Goal: Find specific page/section: Find specific page/section

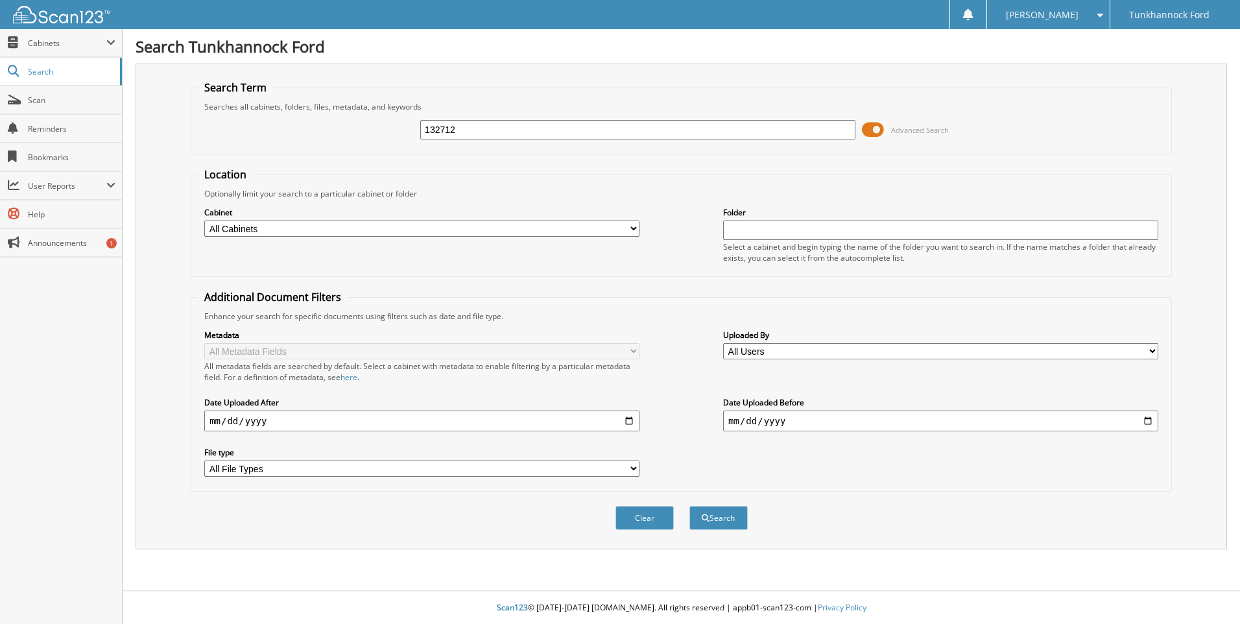
type input "132712"
click at [689, 506] on button "Search" at bounding box center [718, 518] width 58 height 24
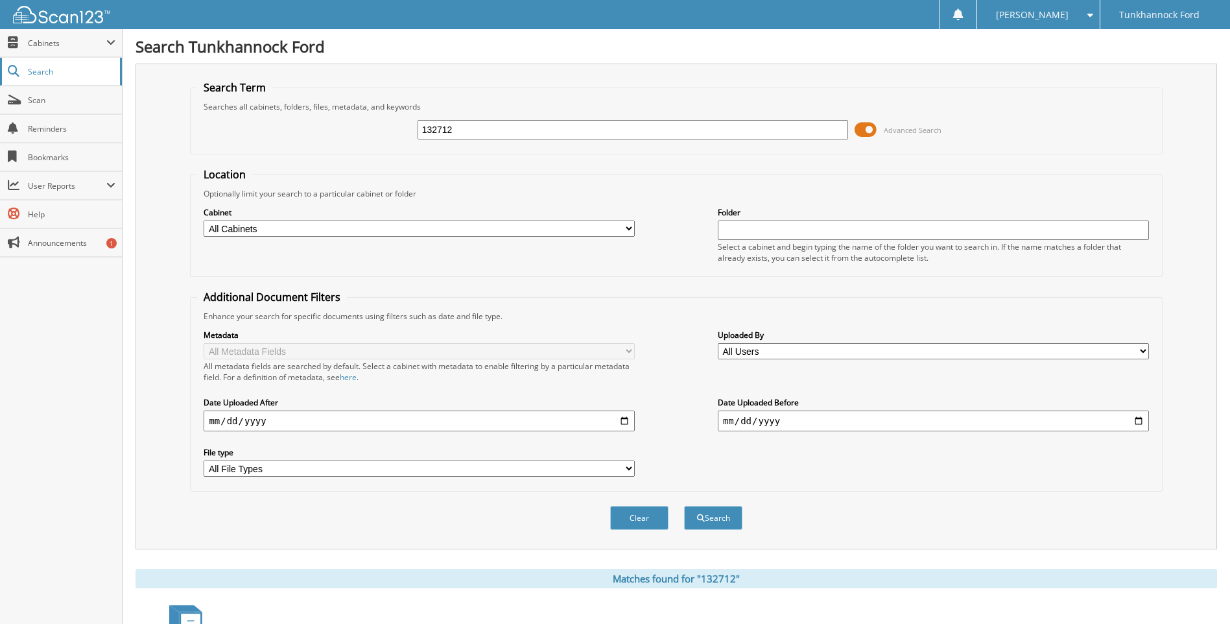
click at [35, 64] on link "Search" at bounding box center [61, 72] width 122 height 28
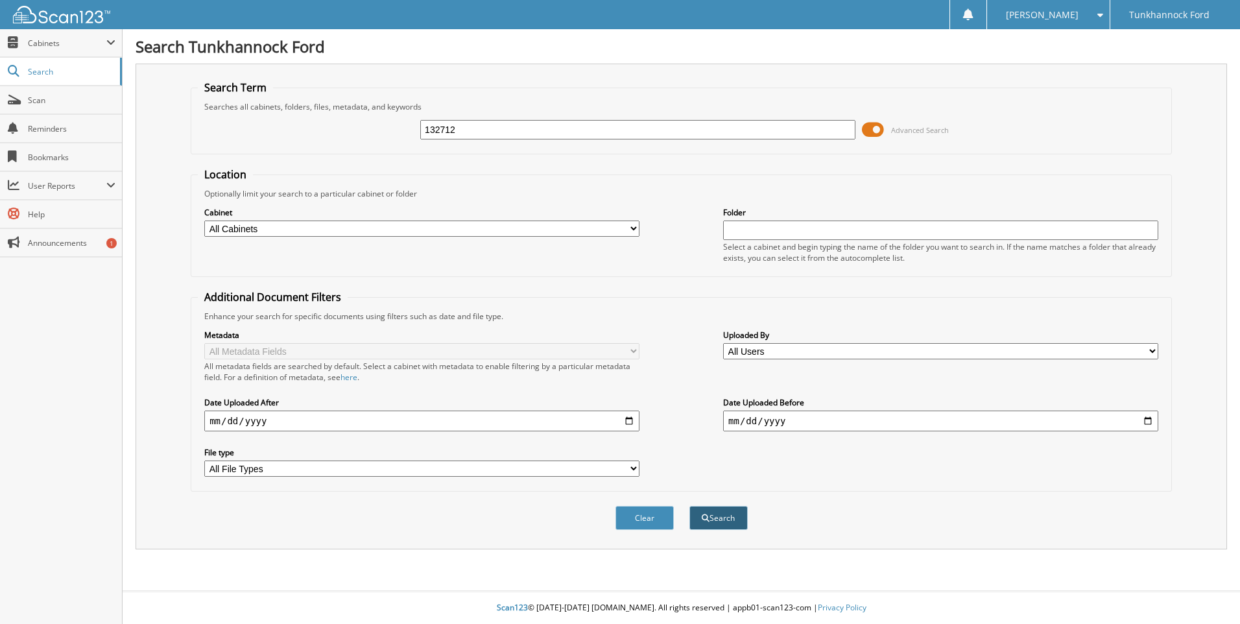
type input "132712"
click at [728, 512] on button "Search" at bounding box center [718, 518] width 58 height 24
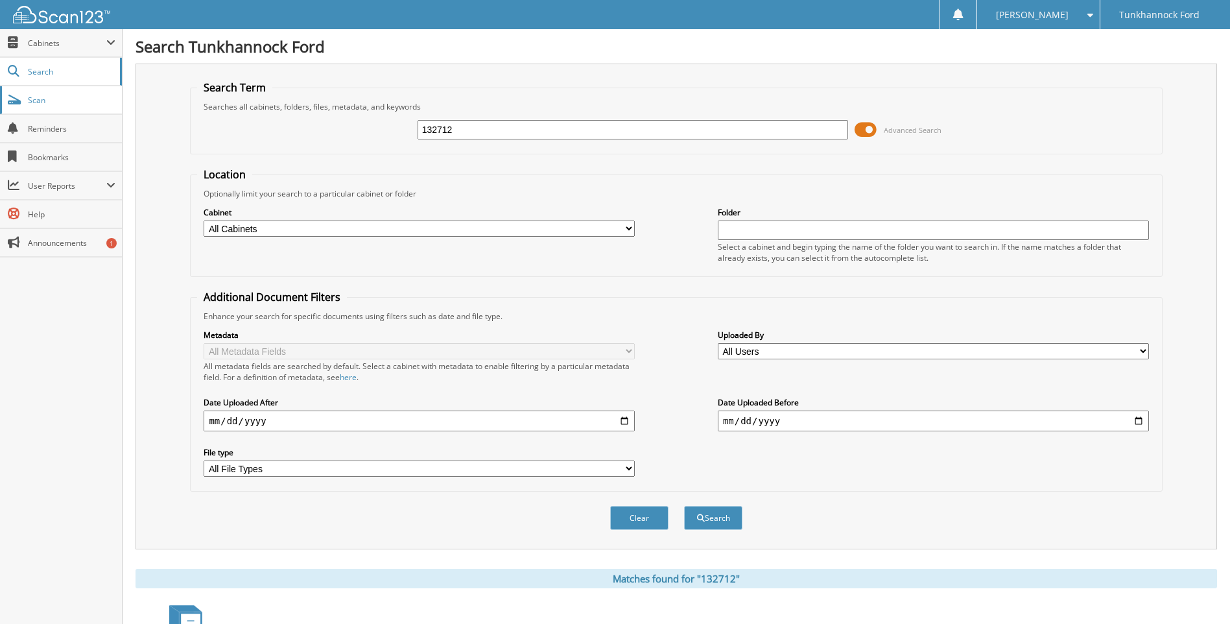
click at [69, 100] on span "Scan" at bounding box center [72, 100] width 88 height 11
